Goal: Check status: Check status

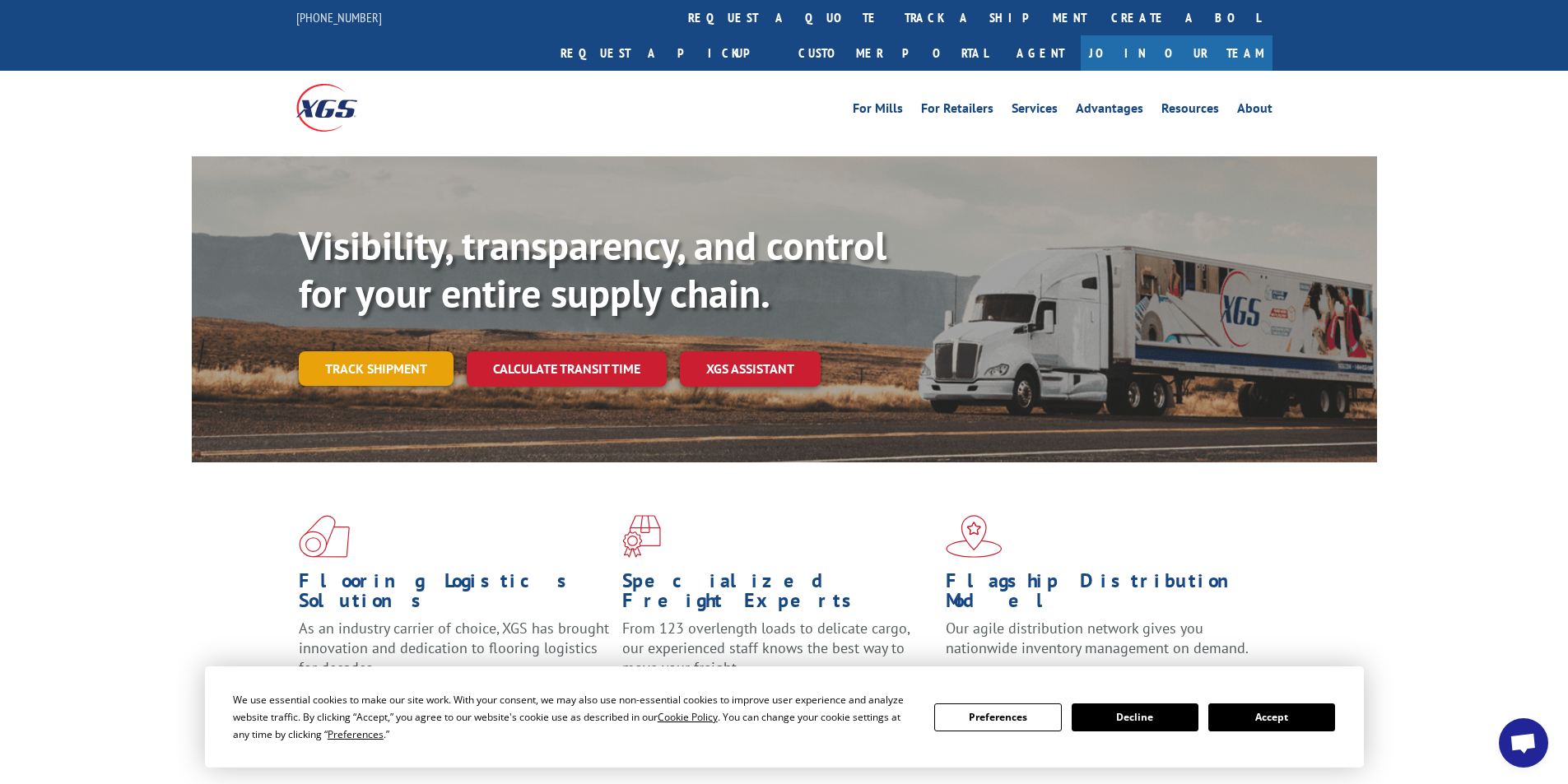
click at [367, 351] on link "Track shipment" at bounding box center [376, 368] width 155 height 34
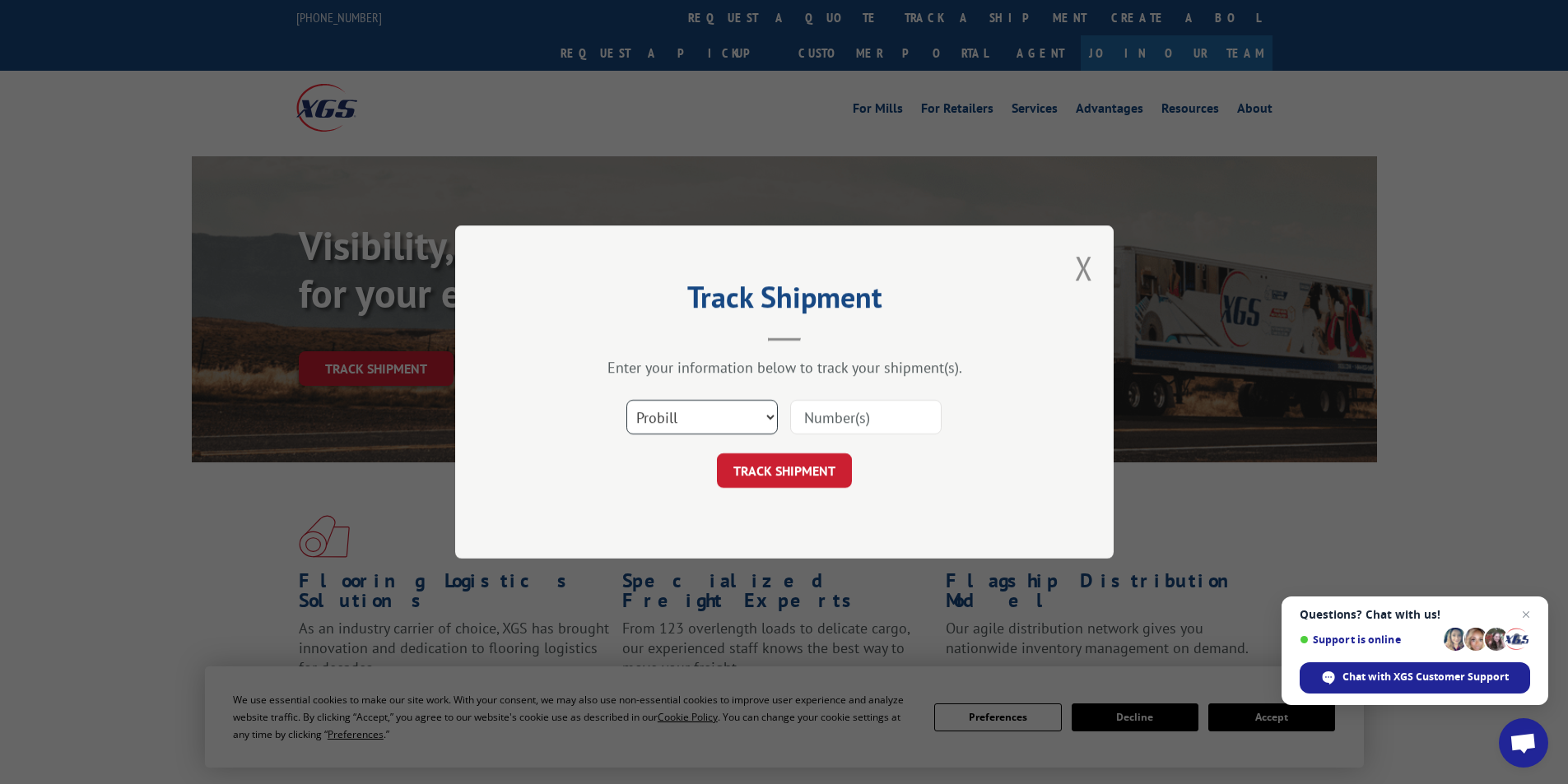
click at [764, 415] on select "Select category... Probill BOL PO" at bounding box center [702, 416] width 152 height 34
select select "bol"
click at [627, 400] on select "Select category... Probill BOL PO" at bounding box center [702, 416] width 152 height 34
click at [846, 412] on input at bounding box center [866, 416] width 152 height 34
paste input "2838467"
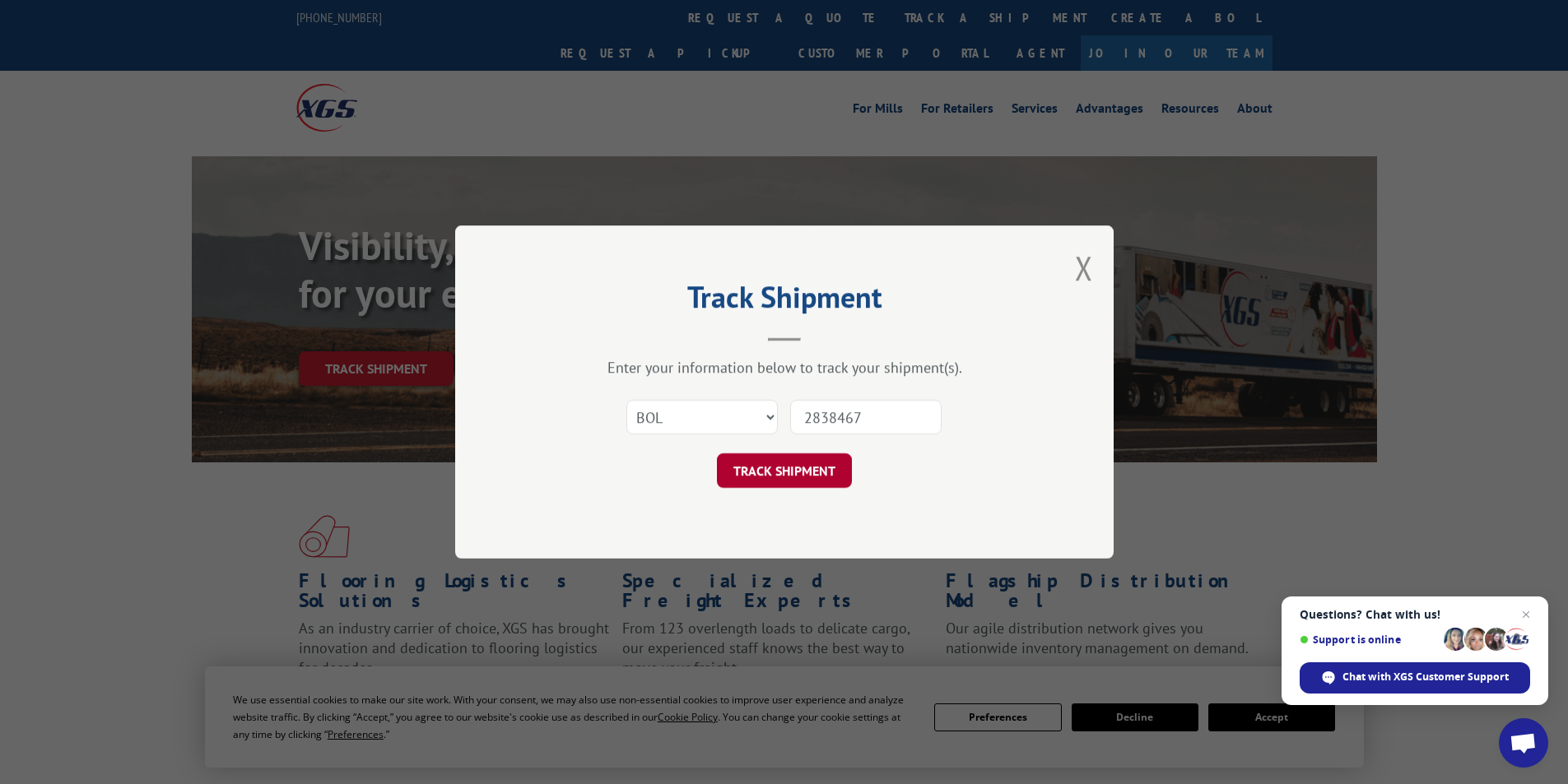
type input "2838467"
click at [777, 477] on button "TRACK SHIPMENT" at bounding box center [784, 470] width 135 height 34
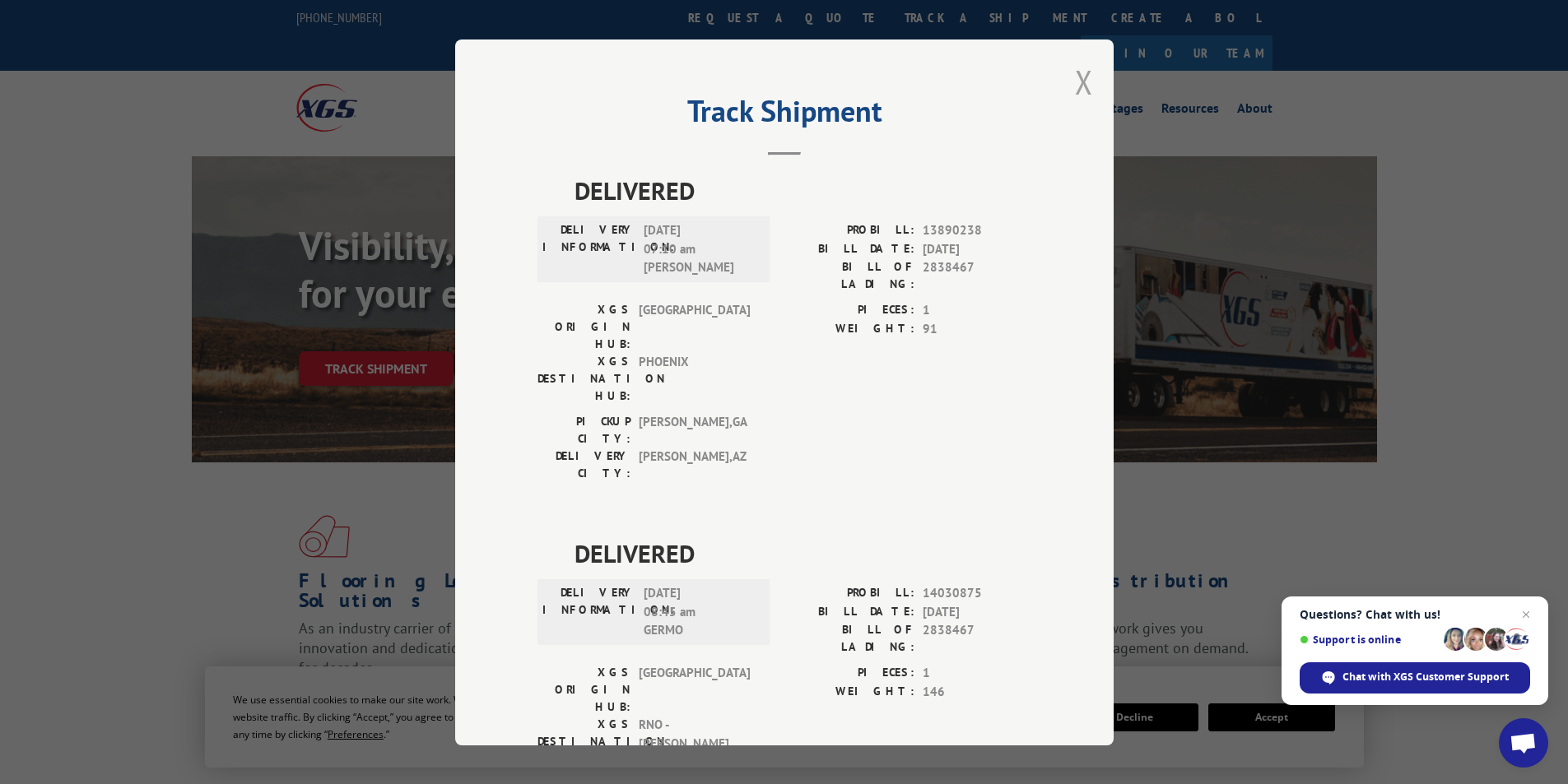
click at [1083, 84] on button "Close modal" at bounding box center [1084, 82] width 18 height 44
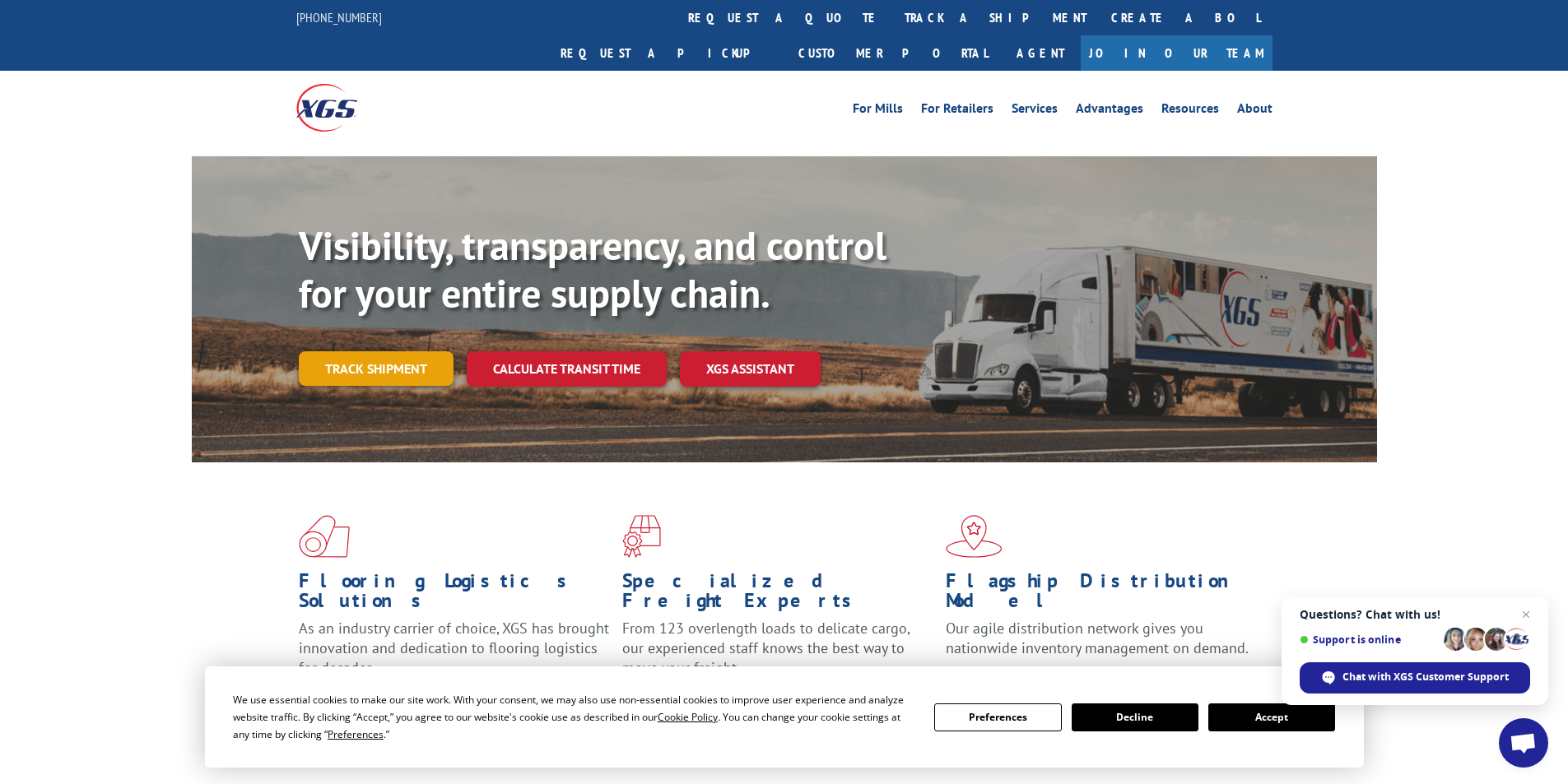
click at [369, 351] on link "Track shipment" at bounding box center [376, 368] width 155 height 34
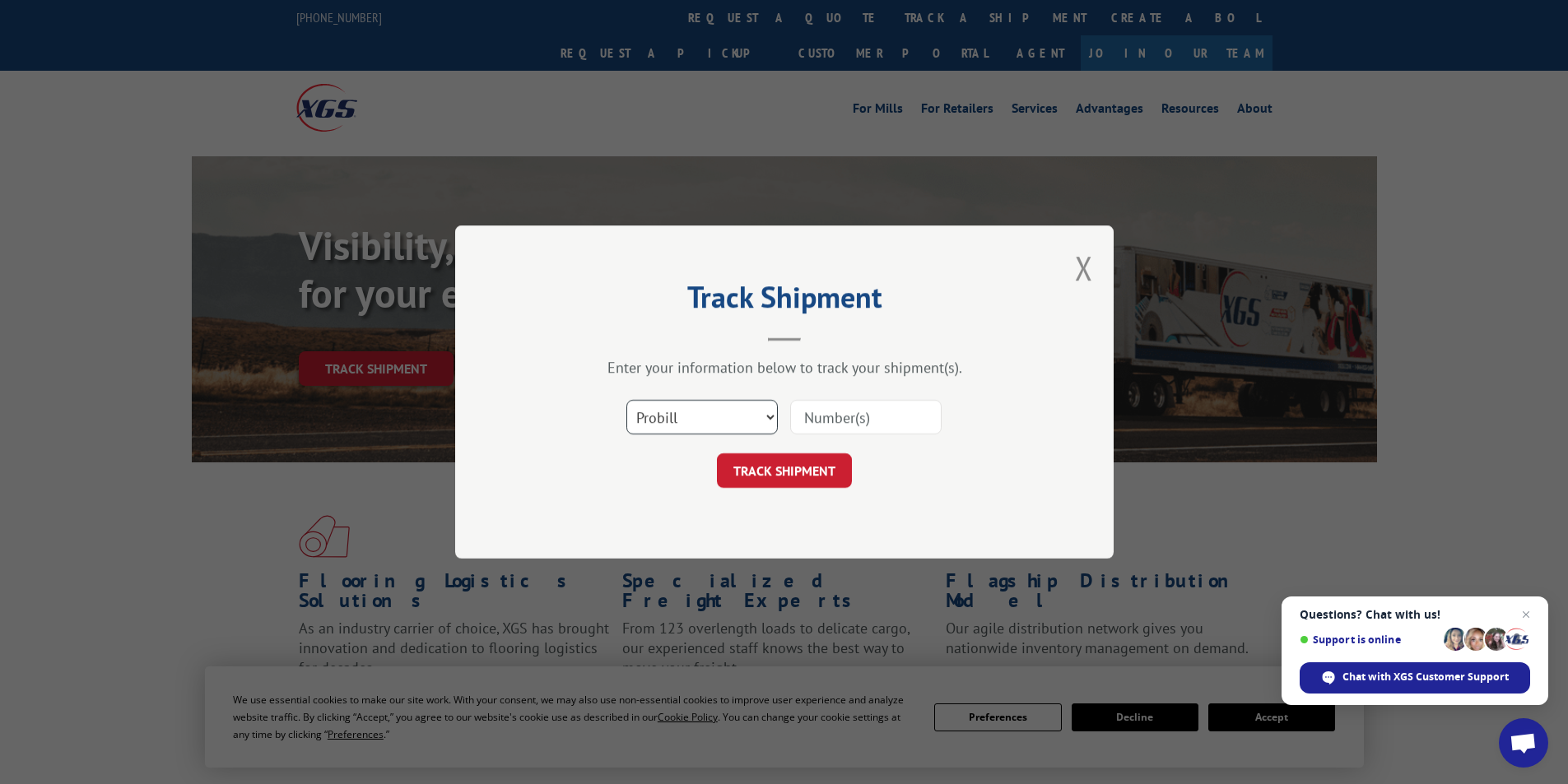
click at [768, 414] on select "Select category... Probill BOL PO" at bounding box center [702, 416] width 152 height 34
click at [627, 400] on select "Select category... Probill BOL PO" at bounding box center [702, 416] width 152 height 34
click at [883, 426] on input at bounding box center [866, 416] width 152 height 34
paste input "2838467"
type input "2838467"
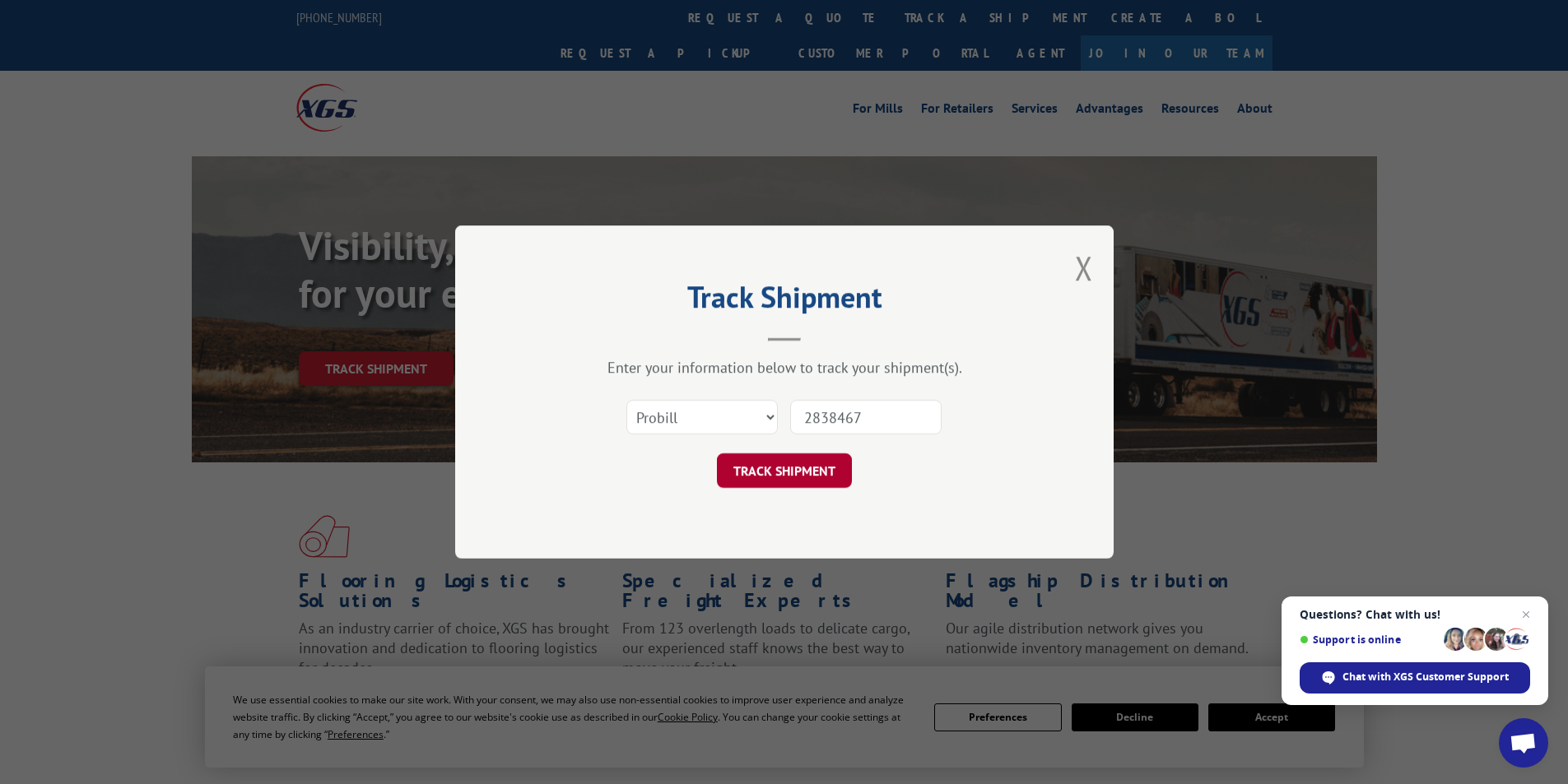
click at [822, 478] on button "TRACK SHIPMENT" at bounding box center [784, 470] width 135 height 34
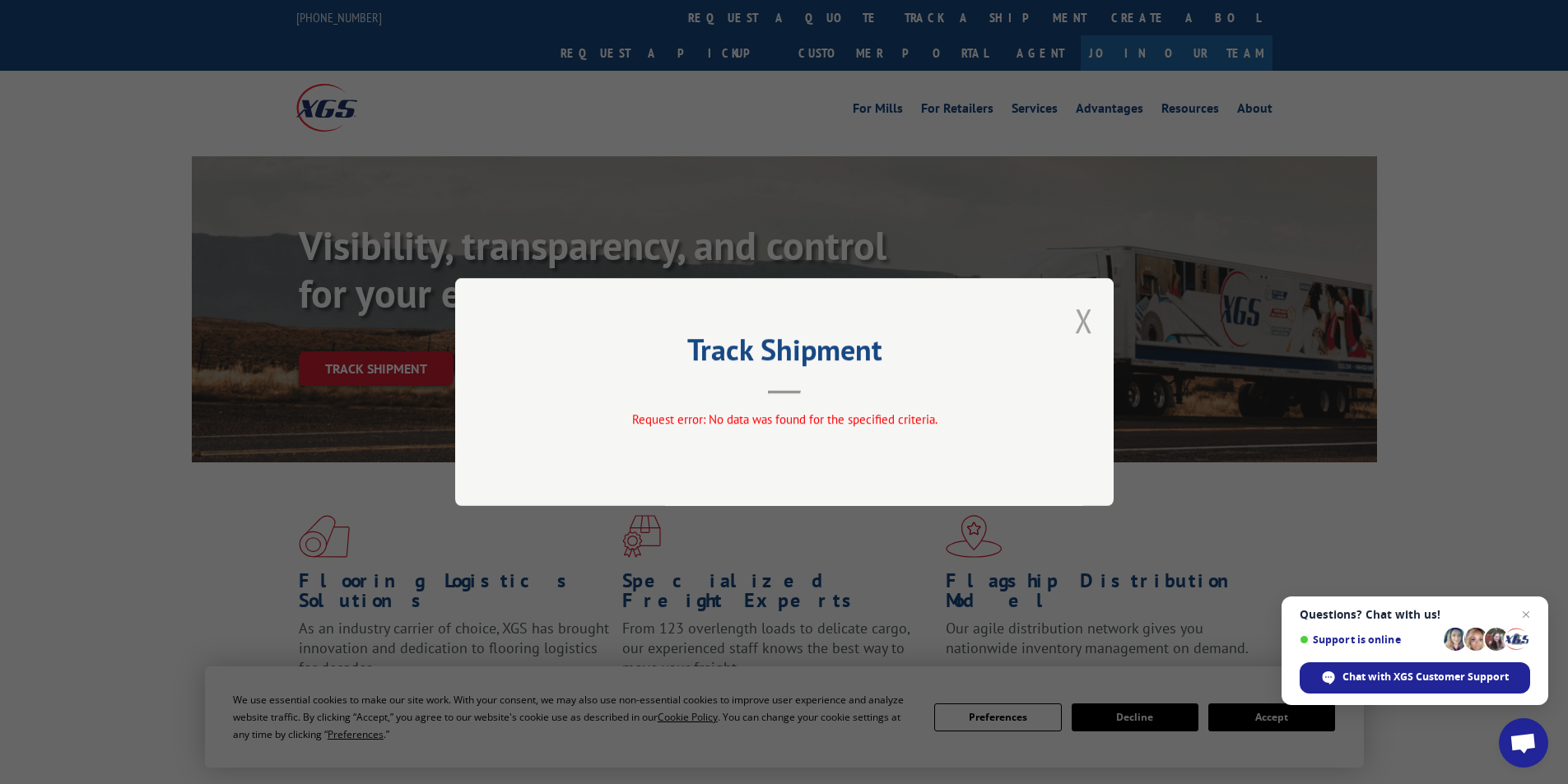
click at [1090, 324] on button "Close modal" at bounding box center [1084, 321] width 18 height 44
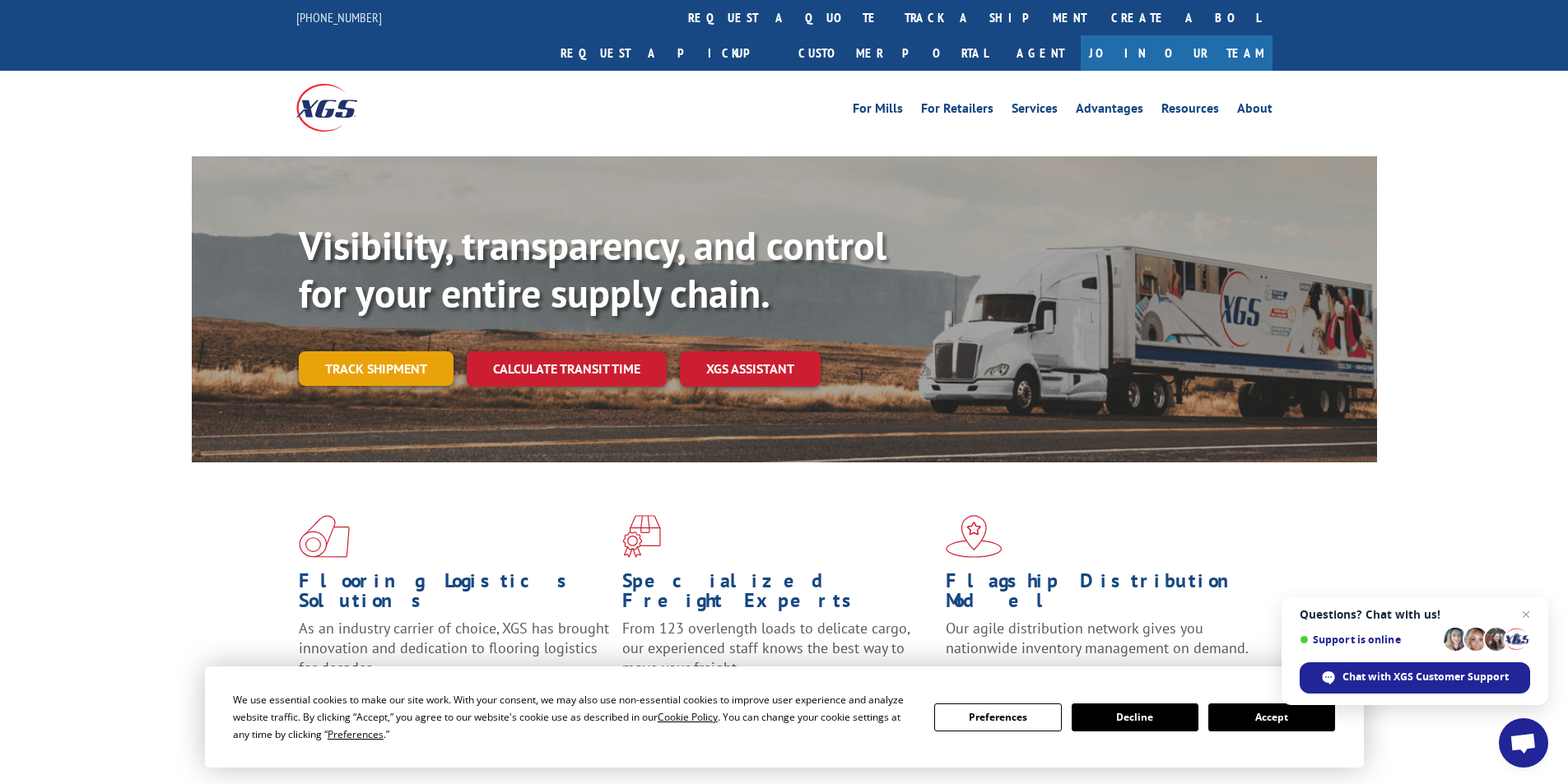
click at [369, 351] on link "Track shipment" at bounding box center [376, 368] width 155 height 34
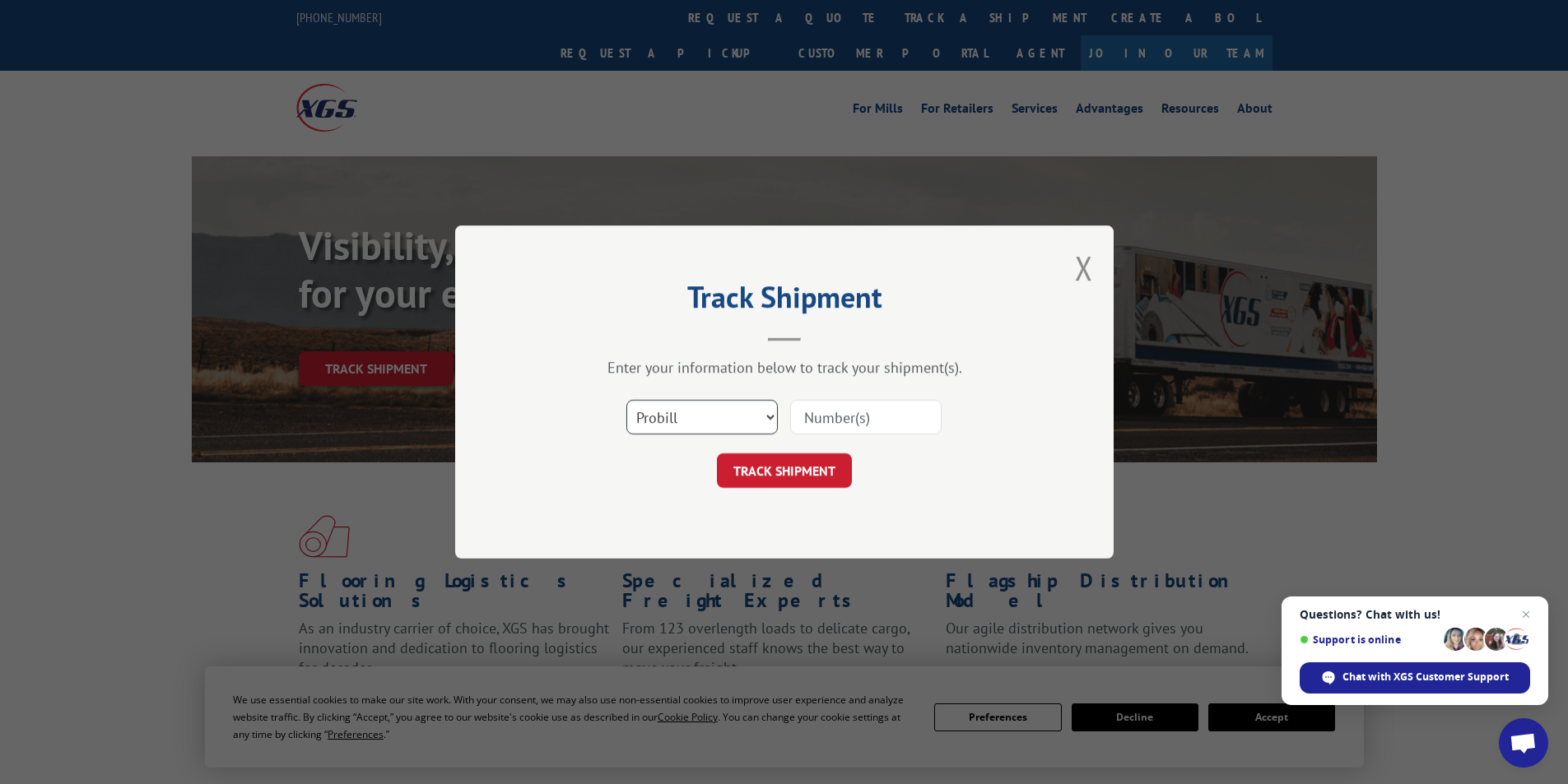
click at [772, 415] on select "Select category... Probill BOL PO" at bounding box center [702, 416] width 152 height 34
select select "po"
click at [627, 400] on select "Select category... Probill BOL PO" at bounding box center [702, 416] width 152 height 34
click at [856, 420] on input at bounding box center [866, 416] width 152 height 34
type input "2838467"
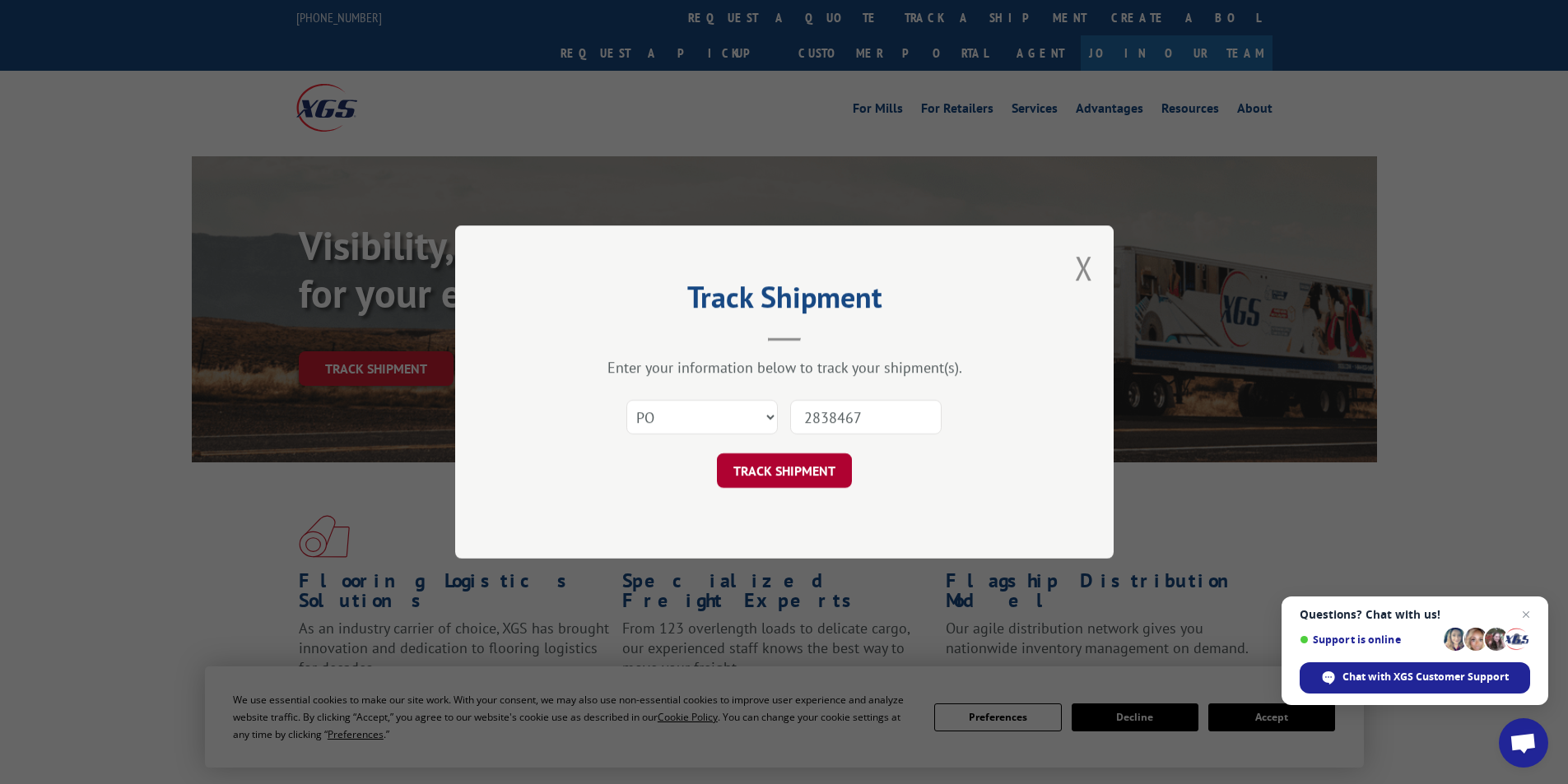
click at [822, 467] on button "TRACK SHIPMENT" at bounding box center [784, 470] width 135 height 34
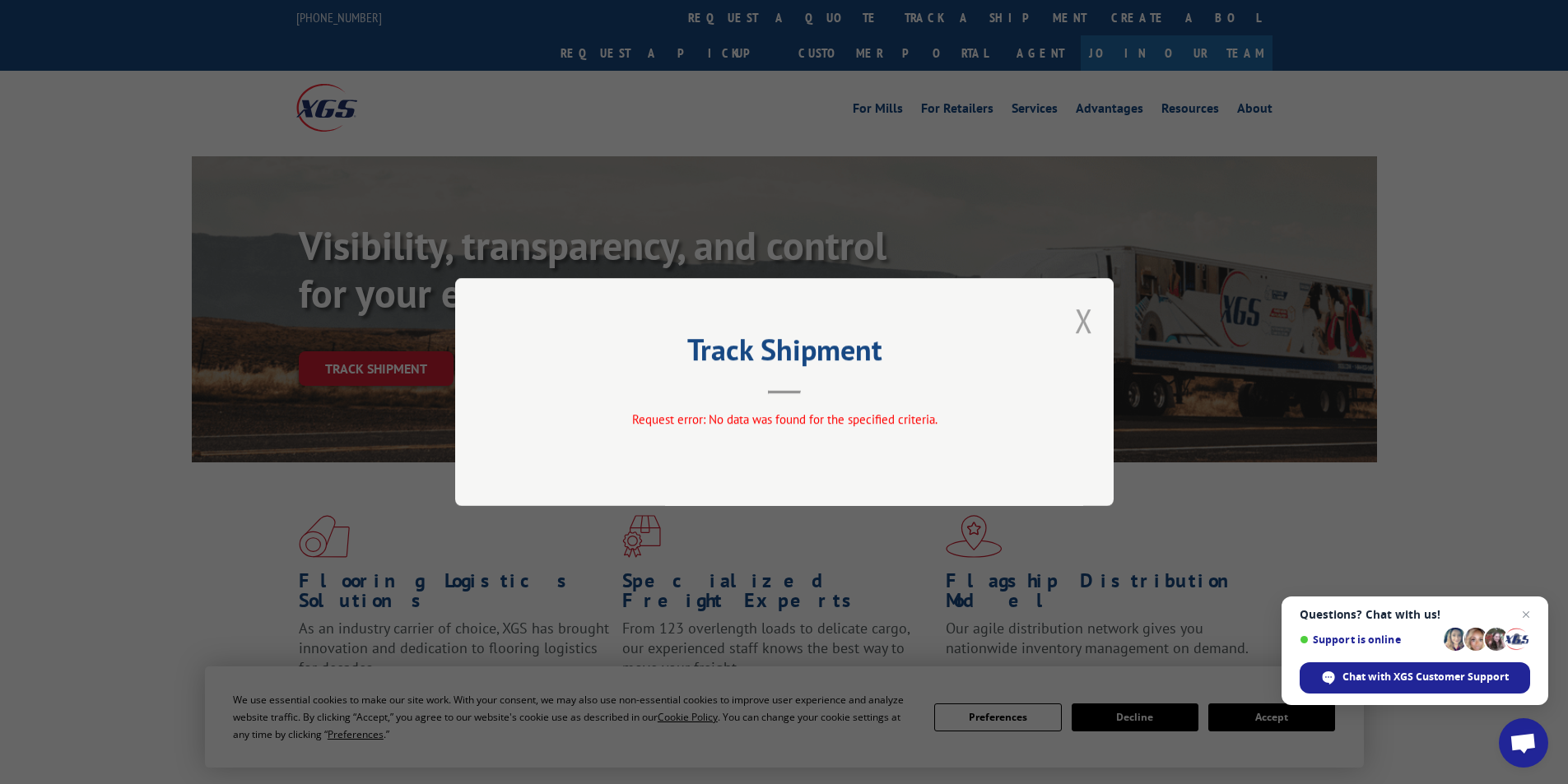
click at [1089, 321] on button "Close modal" at bounding box center [1084, 321] width 18 height 44
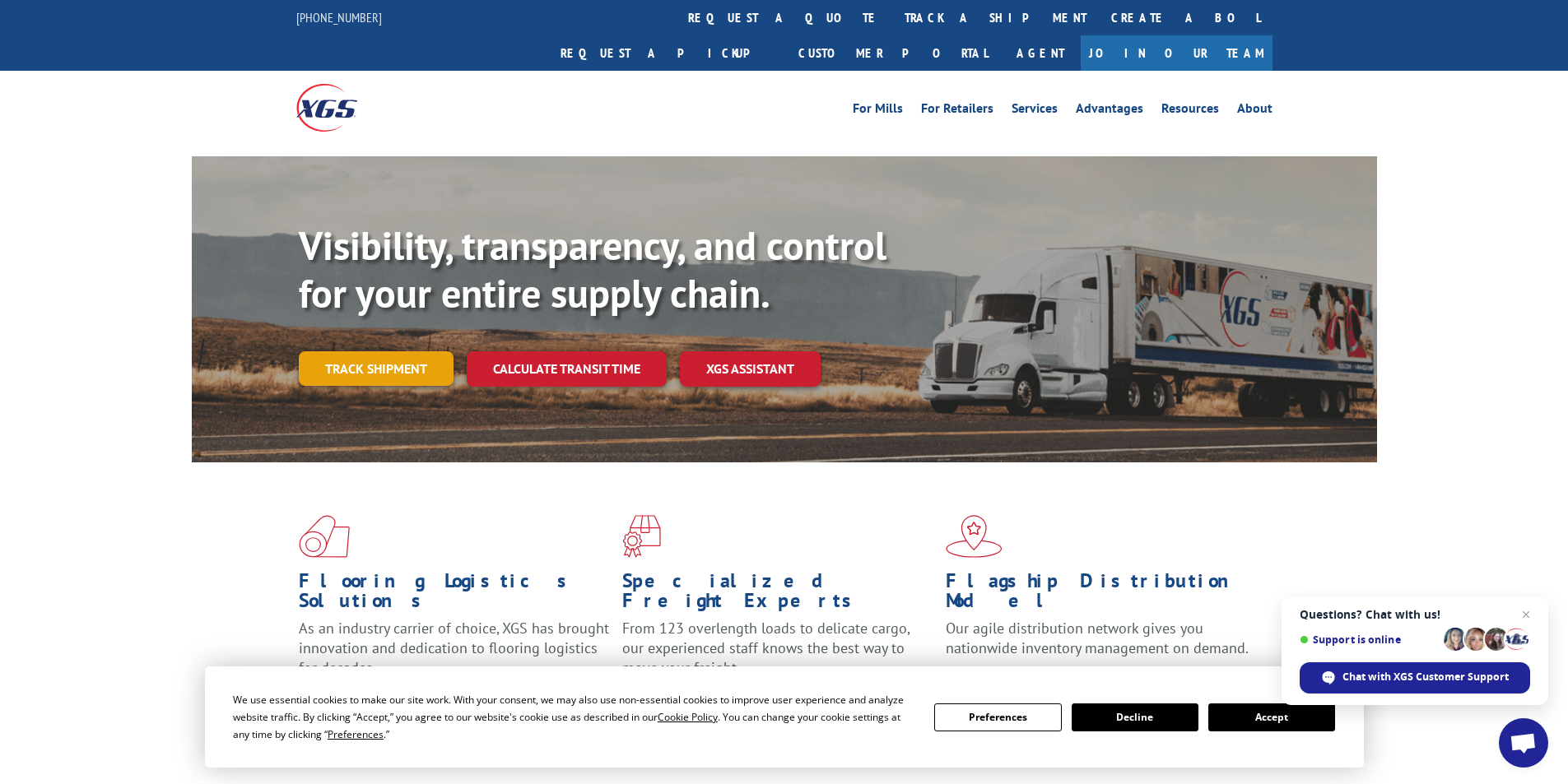
click at [382, 351] on link "Track shipment" at bounding box center [376, 368] width 155 height 34
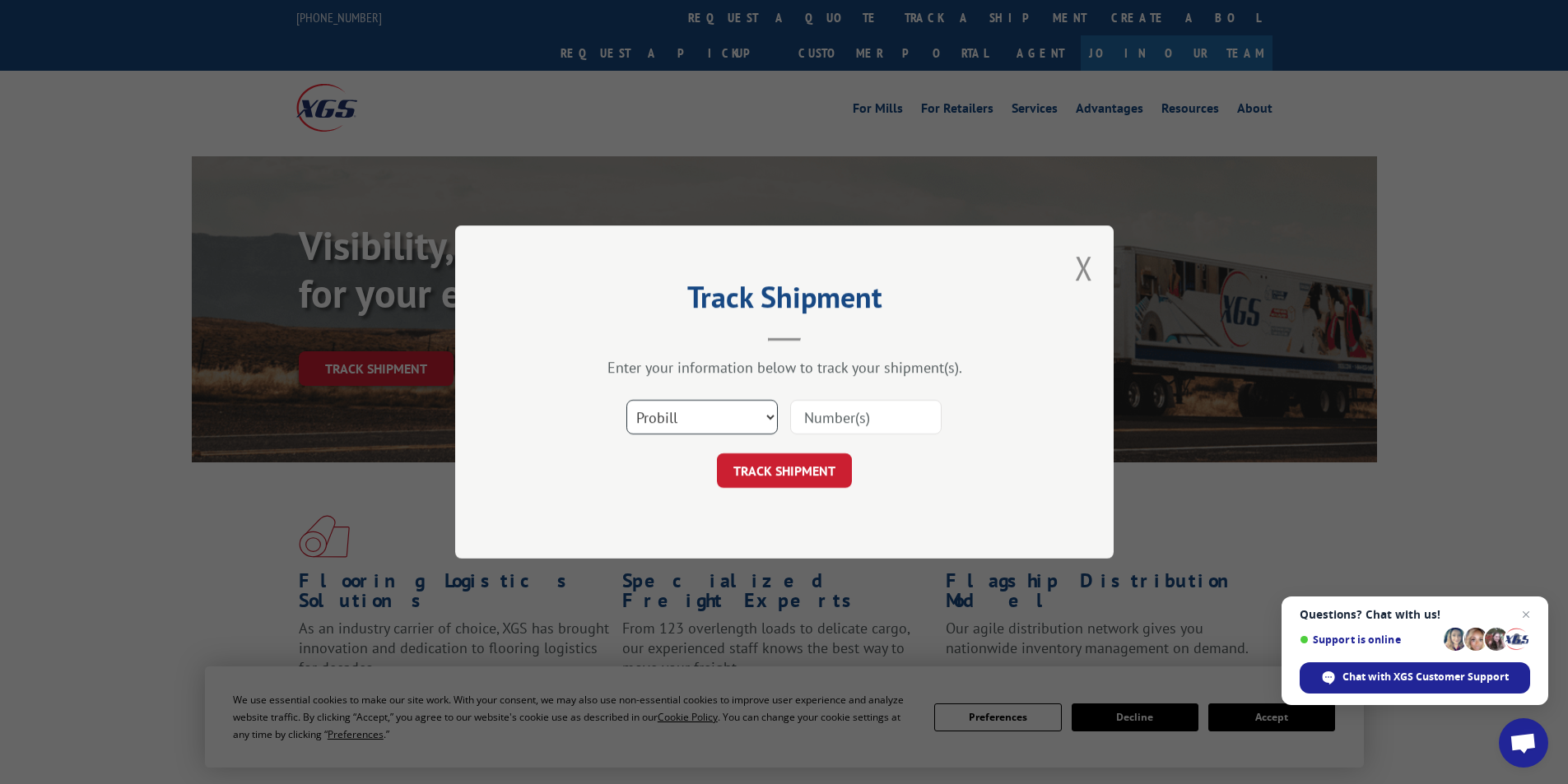
click at [767, 417] on select "Select category... Probill BOL PO" at bounding box center [702, 416] width 152 height 34
select select "bol"
click at [627, 400] on select "Select category... Probill BOL PO" at bounding box center [702, 416] width 152 height 34
click at [877, 416] on input at bounding box center [866, 416] width 152 height 34
type input "2838467"
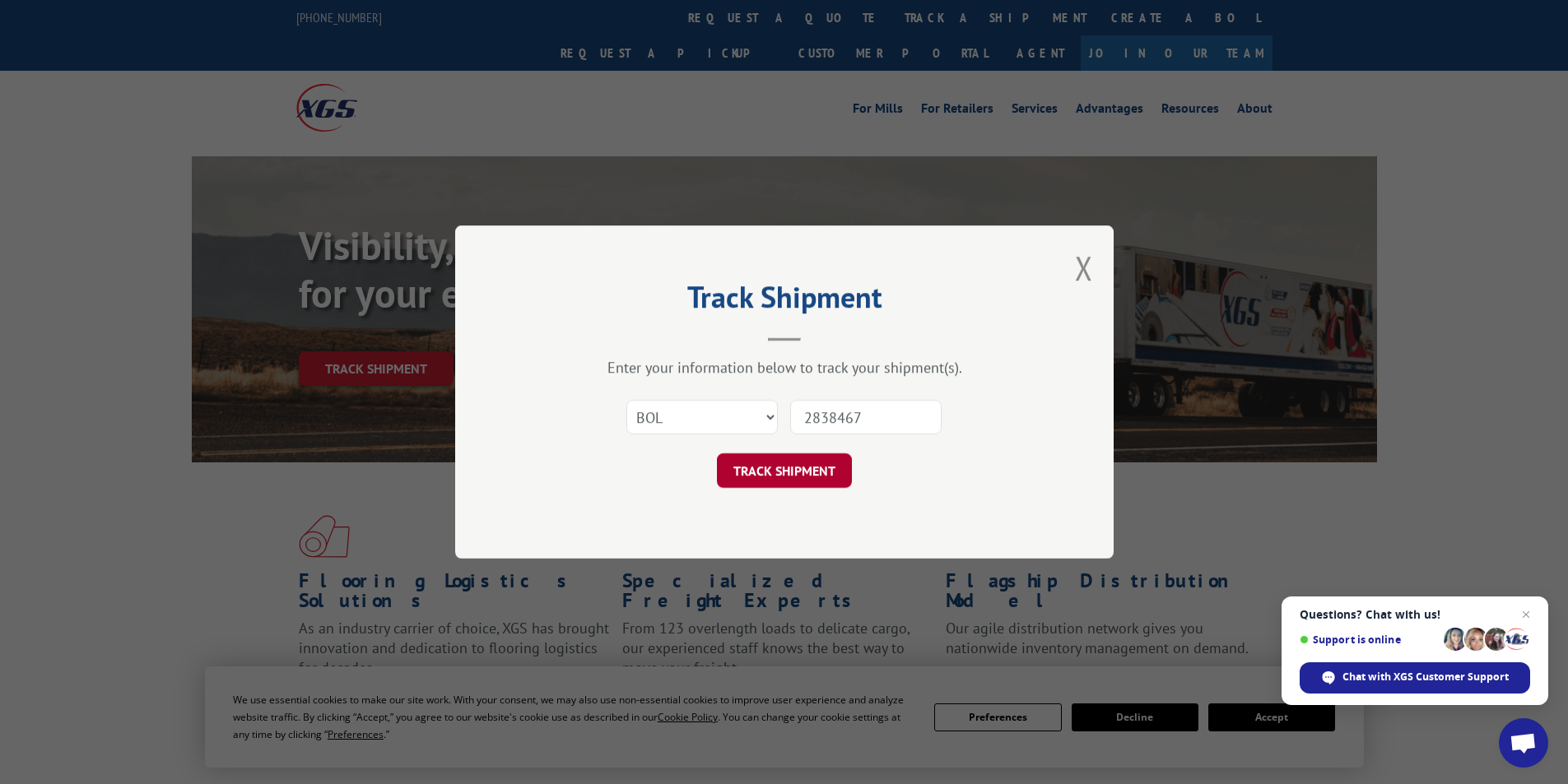
click at [801, 476] on button "TRACK SHIPMENT" at bounding box center [784, 470] width 135 height 34
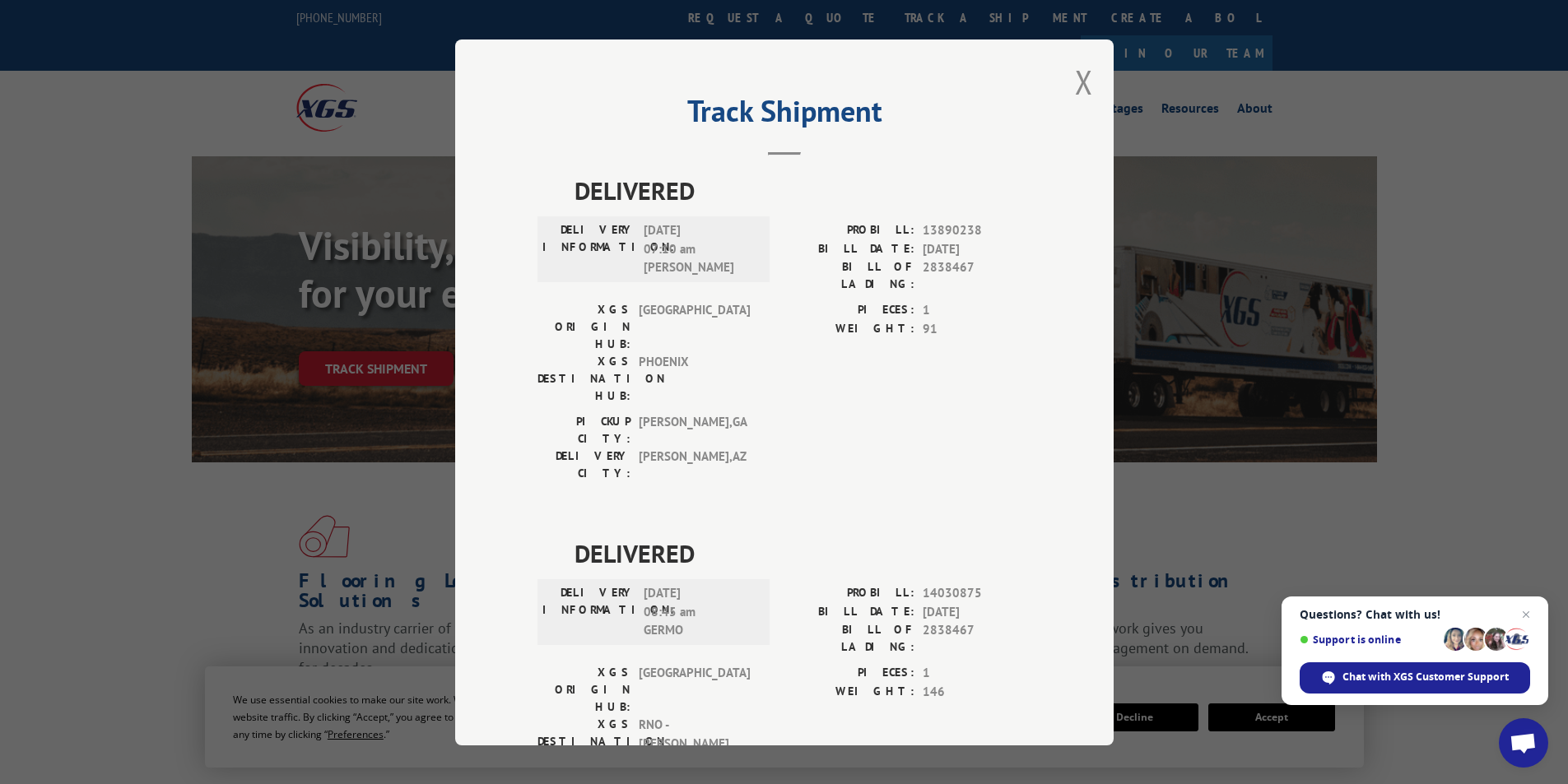
scroll to position [575, 0]
